Goal: Task Accomplishment & Management: Manage account settings

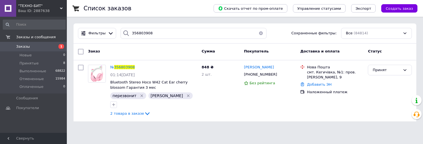
click at [383, 55] on div "Статус" at bounding box center [389, 51] width 48 height 10
click at [382, 33] on div "Все (84814)" at bounding box center [376, 33] width 71 height 11
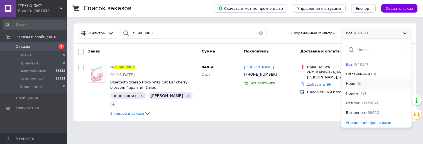
click at [378, 80] on li "Нове (0)" at bounding box center [376, 84] width 70 height 10
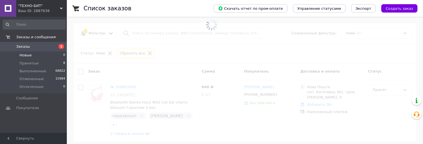
click at [308, 58] on span at bounding box center [211, 72] width 423 height 144
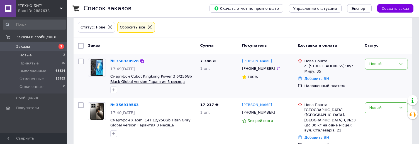
scroll to position [36, 0]
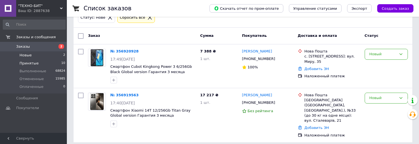
click at [55, 63] on li "Принятые 10" at bounding box center [34, 63] width 68 height 8
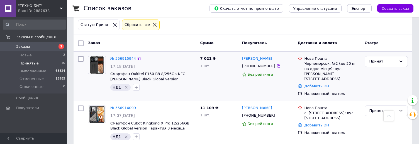
scroll to position [28, 0]
click at [393, 64] on div "Принят" at bounding box center [382, 62] width 27 height 6
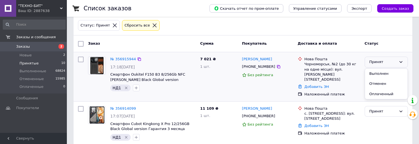
click at [384, 72] on li "Выполнен" at bounding box center [386, 73] width 43 height 10
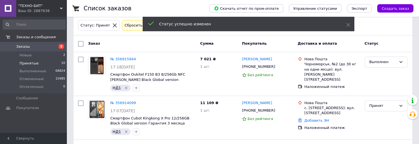
click at [263, 59] on link "[PERSON_NAME]" at bounding box center [257, 58] width 30 height 5
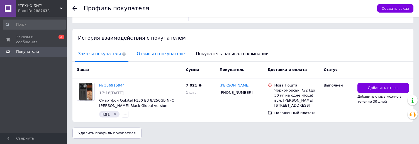
click at [149, 48] on span "Отзывы о покупателе" at bounding box center [160, 54] width 53 height 14
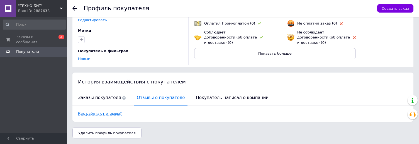
click at [75, 11] on div at bounding box center [77, 8] width 11 height 17
click at [77, 9] on div at bounding box center [77, 8] width 11 height 17
click at [77, 12] on div at bounding box center [77, 8] width 11 height 17
click at [77, 9] on div at bounding box center [77, 8] width 11 height 17
click at [76, 8] on use at bounding box center [74, 8] width 4 height 4
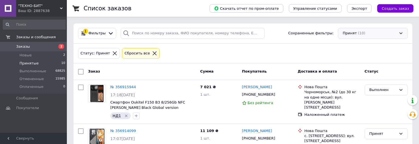
click at [366, 37] on div "Принят (10)" at bounding box center [373, 33] width 70 height 11
click at [57, 56] on li "Новые 2" at bounding box center [34, 55] width 68 height 8
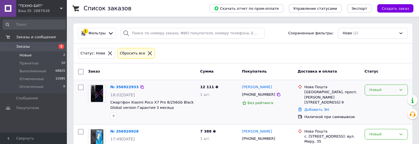
click at [379, 86] on div "Новый" at bounding box center [385, 89] width 43 height 11
click at [389, 111] on li "Выполнен" at bounding box center [386, 111] width 43 height 10
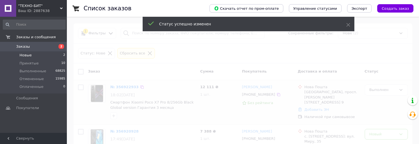
click at [296, 68] on span at bounding box center [209, 72] width 419 height 144
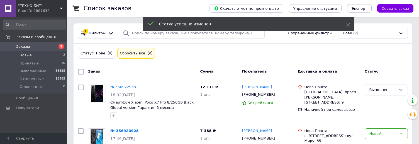
click at [261, 87] on link "[PERSON_NAME]" at bounding box center [257, 86] width 30 height 5
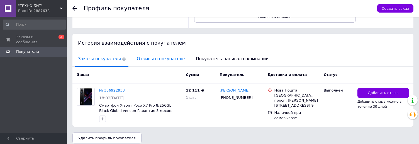
click at [147, 52] on span "Отзывы о покупателе" at bounding box center [160, 59] width 53 height 14
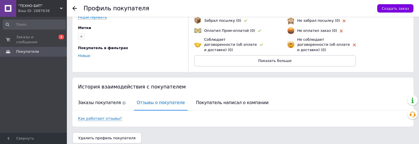
click at [77, 8] on div at bounding box center [77, 8] width 11 height 17
click at [72, 7] on icon at bounding box center [74, 8] width 4 height 4
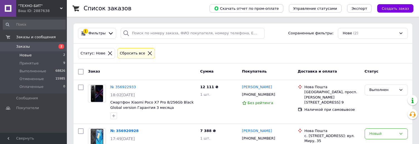
click at [252, 47] on div "Статус: Нове Сбросить все" at bounding box center [243, 53] width 332 height 13
click at [366, 60] on div "Статус: Нове Сбросить все" at bounding box center [242, 53] width 338 height 20
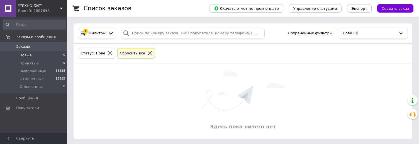
click at [271, 67] on div "Здесь пока ничего нет" at bounding box center [242, 100] width 338 height 75
